Goal: Transaction & Acquisition: Purchase product/service

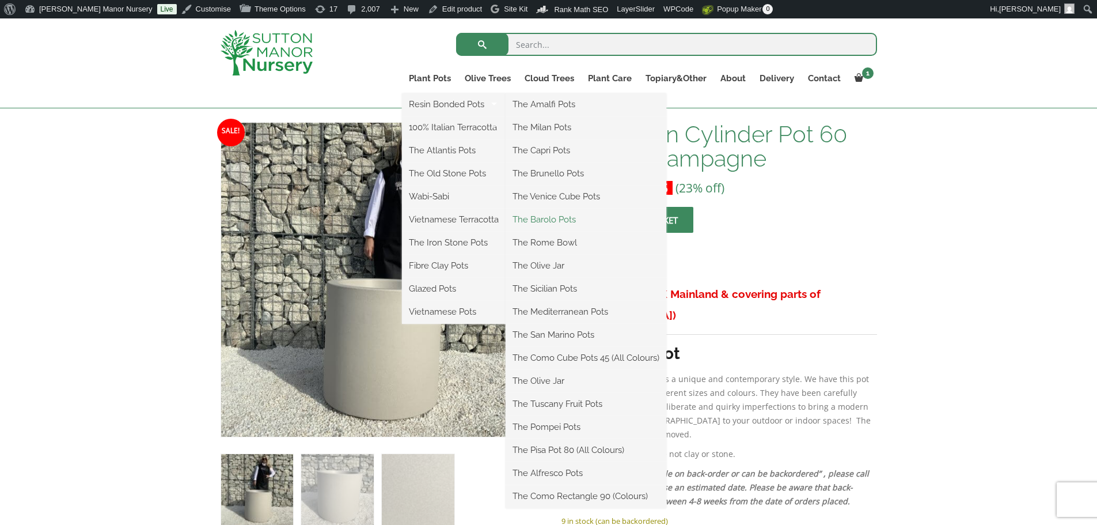
click at [558, 218] on link "The Barolo Pots" at bounding box center [586, 219] width 161 height 17
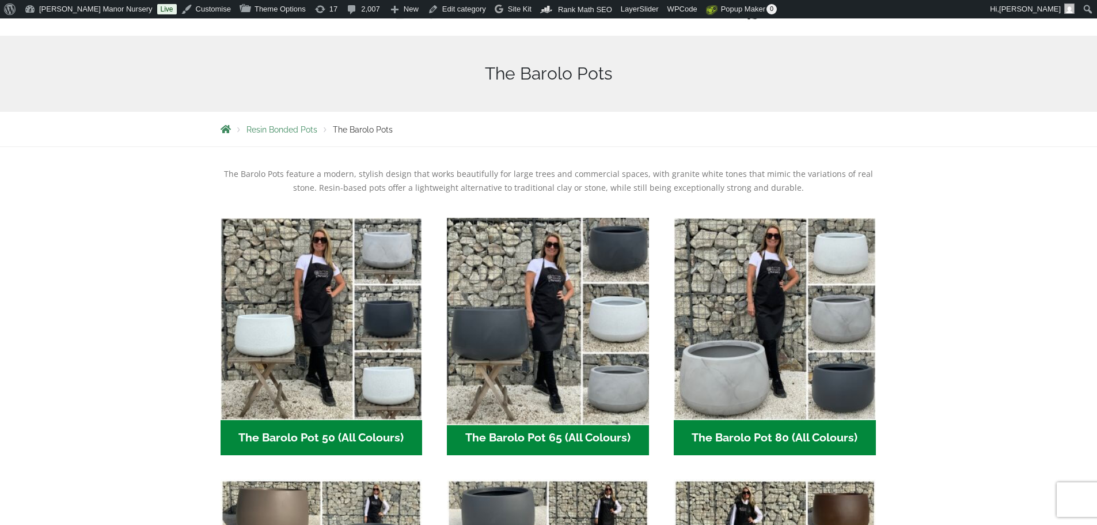
scroll to position [288, 0]
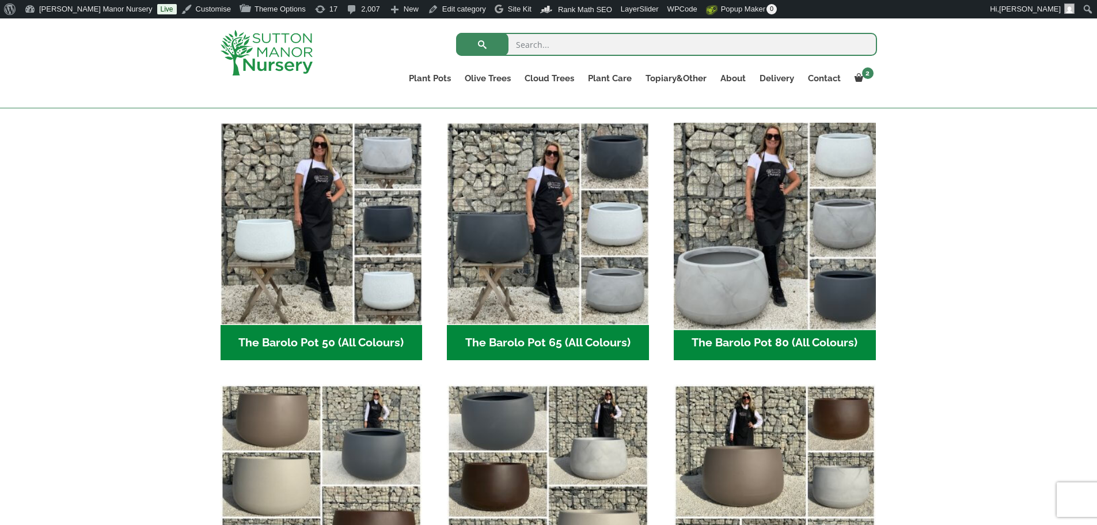
click at [801, 262] on img "Visit product category The Barolo Pot 80 (All Colours)" at bounding box center [775, 223] width 212 height 212
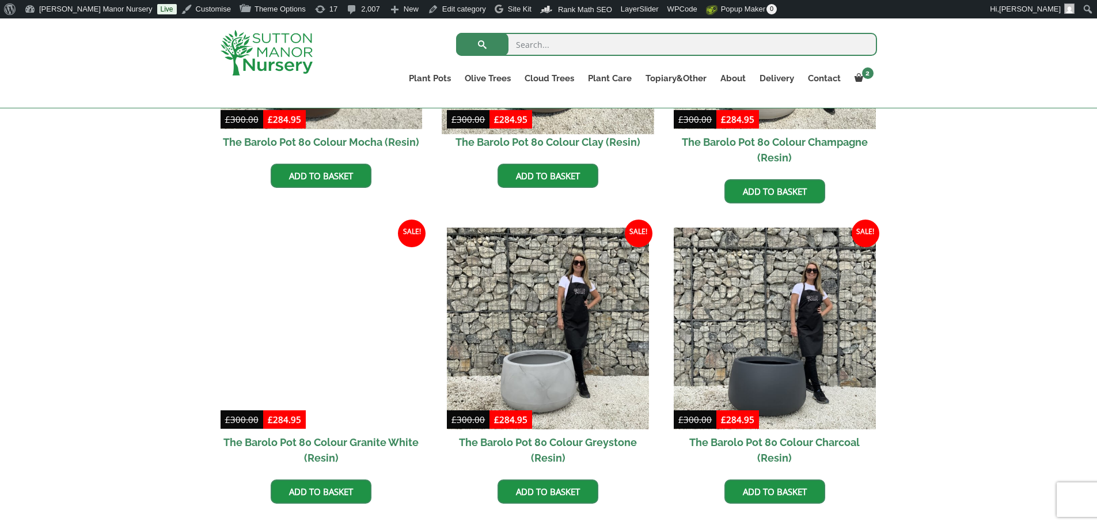
scroll to position [518, 0]
